Goal: Transaction & Acquisition: Subscribe to service/newsletter

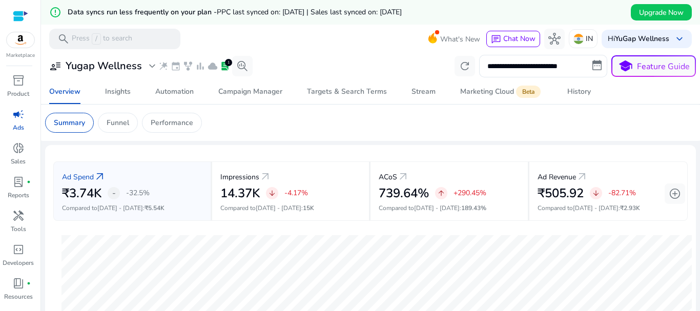
click at [14, 39] on img at bounding box center [21, 39] width 28 height 15
click at [23, 12] on div at bounding box center [20, 16] width 15 height 12
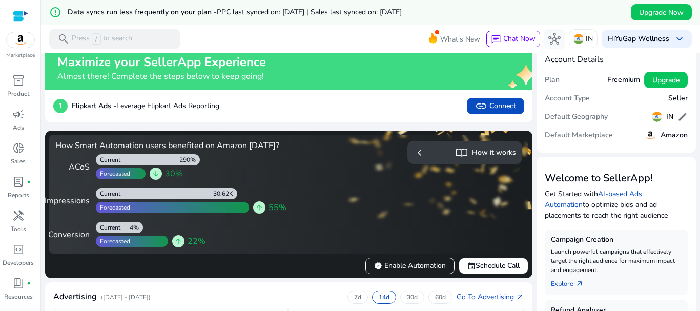
scroll to position [9, 0]
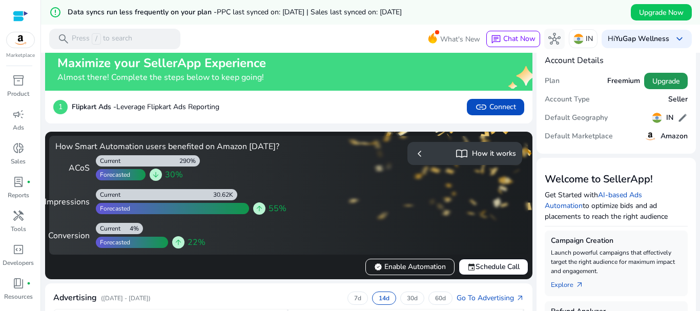
click at [655, 79] on span "Upgrade" at bounding box center [665, 81] width 27 height 11
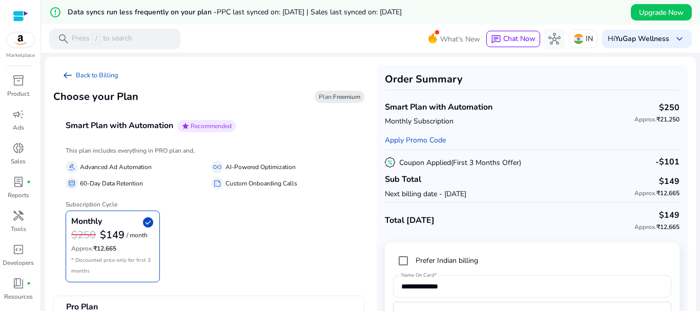
scroll to position [73, 0]
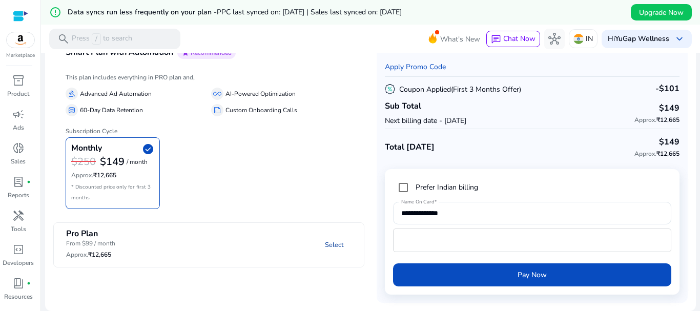
click at [324, 244] on link "Select" at bounding box center [334, 245] width 35 height 18
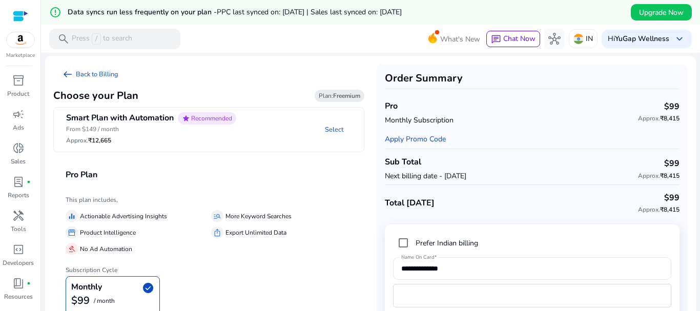
scroll to position [0, 0]
click at [22, 153] on span "donut_small" at bounding box center [18, 148] width 12 height 12
